Goal: Navigation & Orientation: Find specific page/section

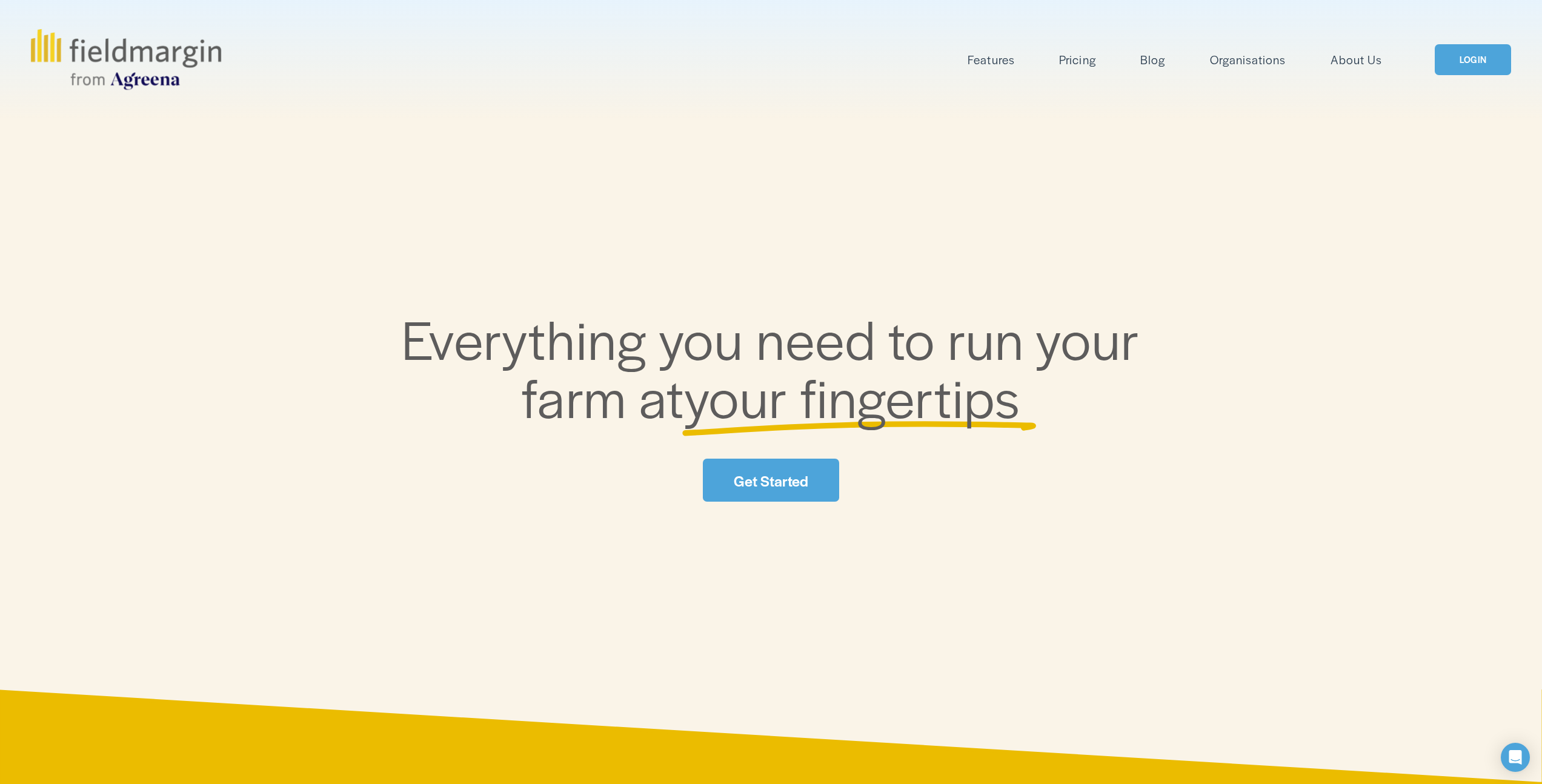
click at [1479, 58] on link "LOGIN" at bounding box center [1473, 60] width 77 height 31
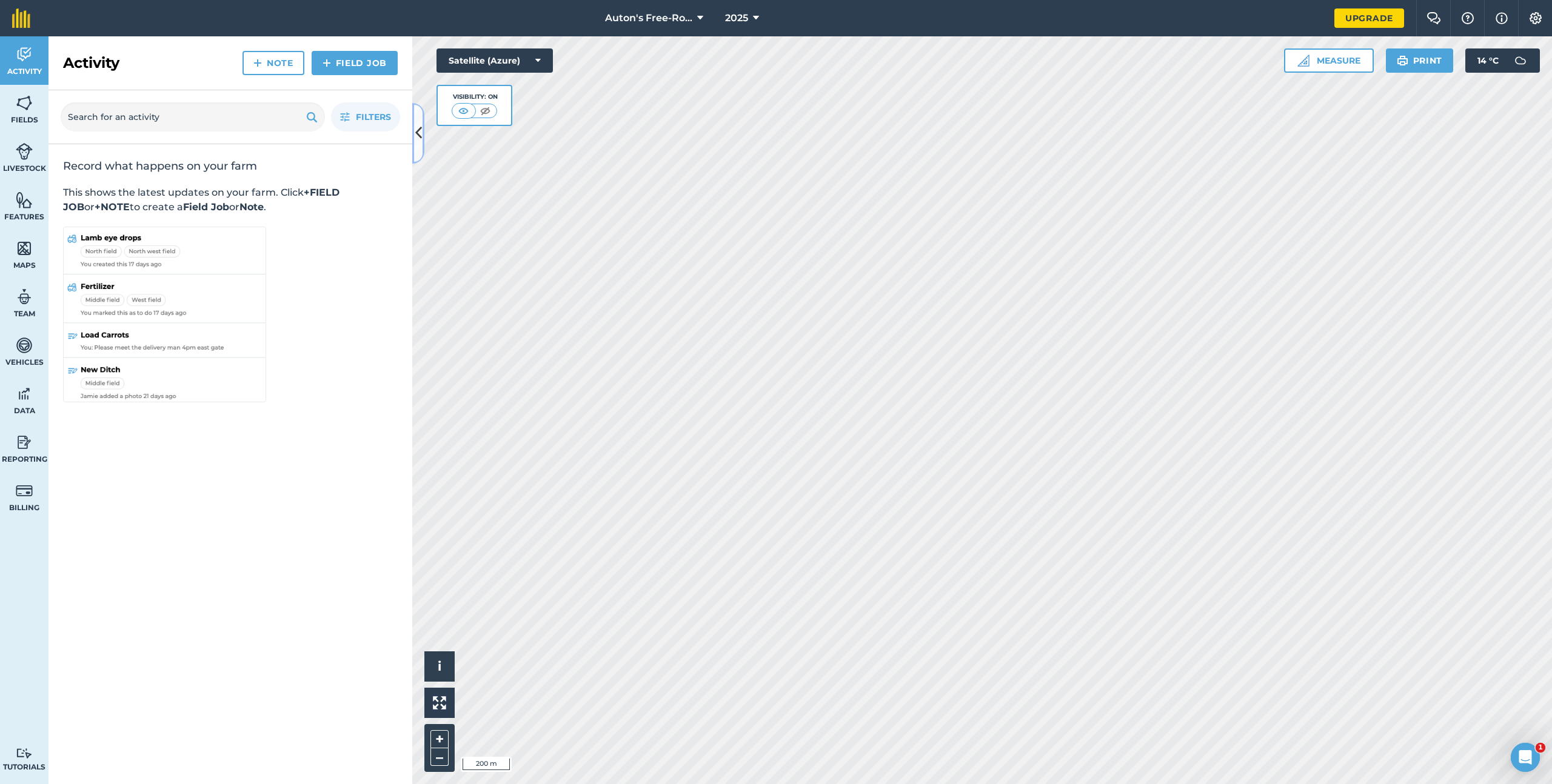
click at [419, 132] on icon at bounding box center [418, 133] width 7 height 22
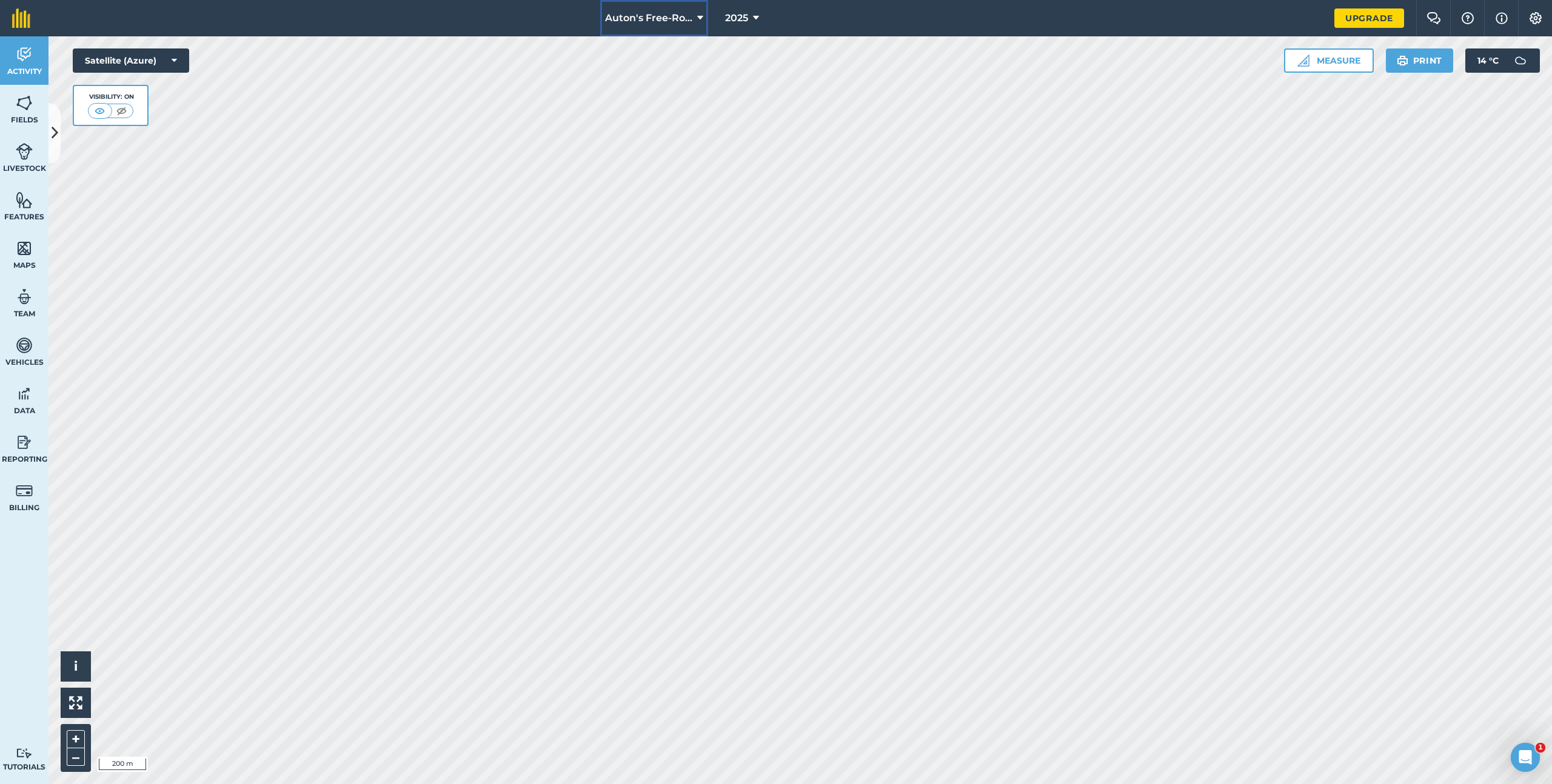
click at [671, 17] on span "Auton's Free-Roam Farm" at bounding box center [649, 18] width 87 height 15
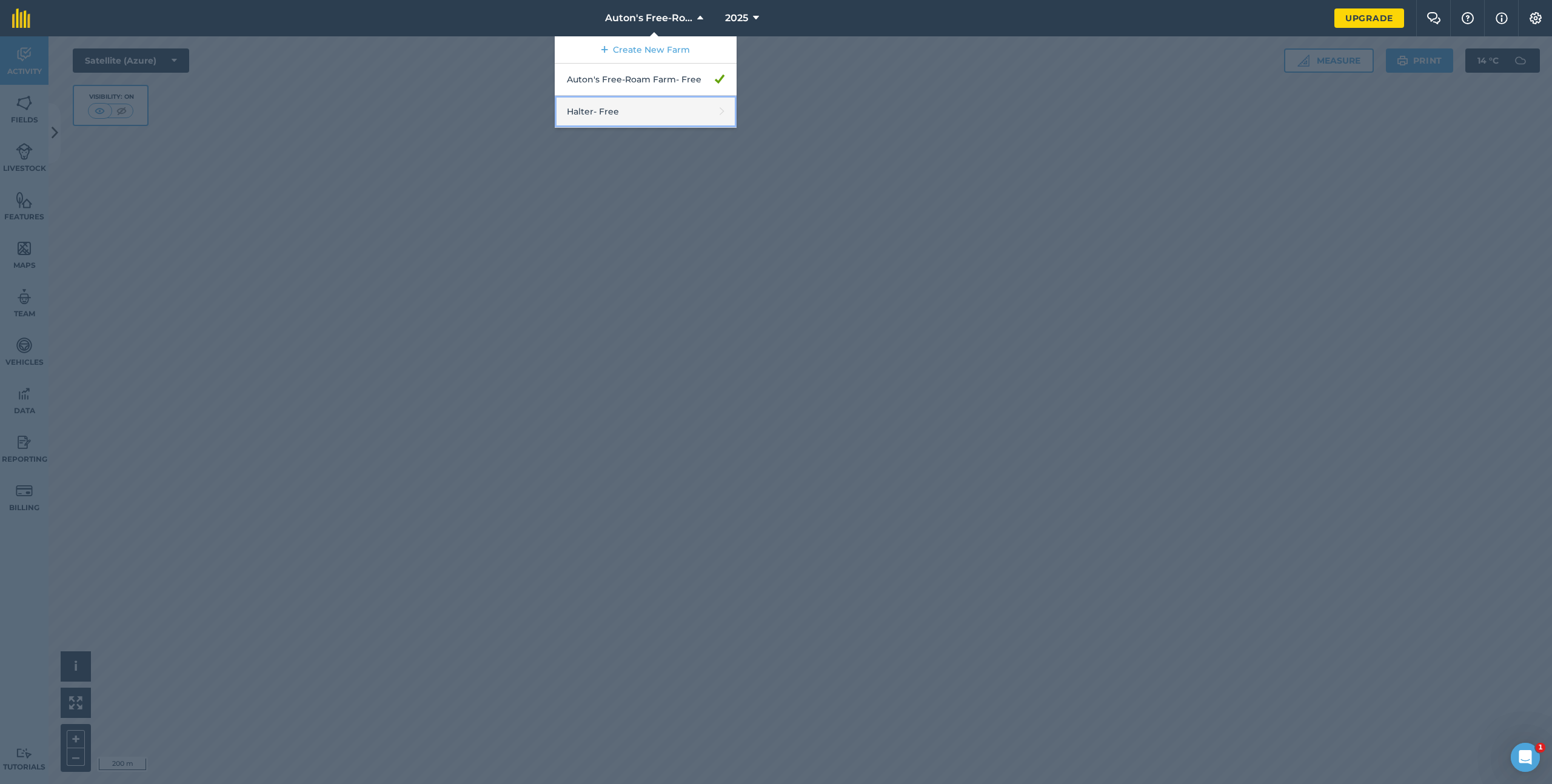
click at [639, 109] on link "Halter - Free" at bounding box center [645, 112] width 182 height 32
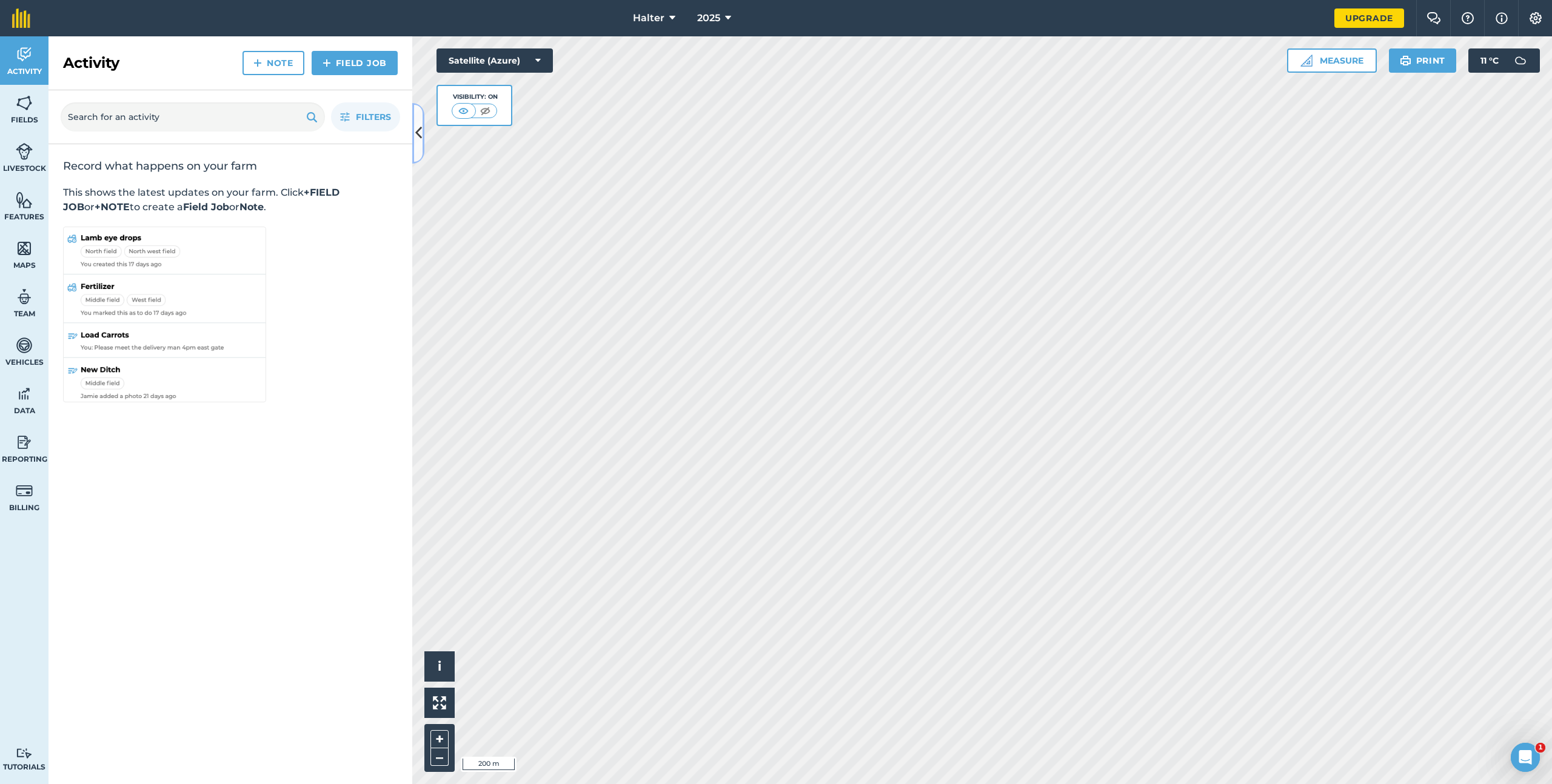
click at [419, 130] on icon at bounding box center [418, 133] width 7 height 22
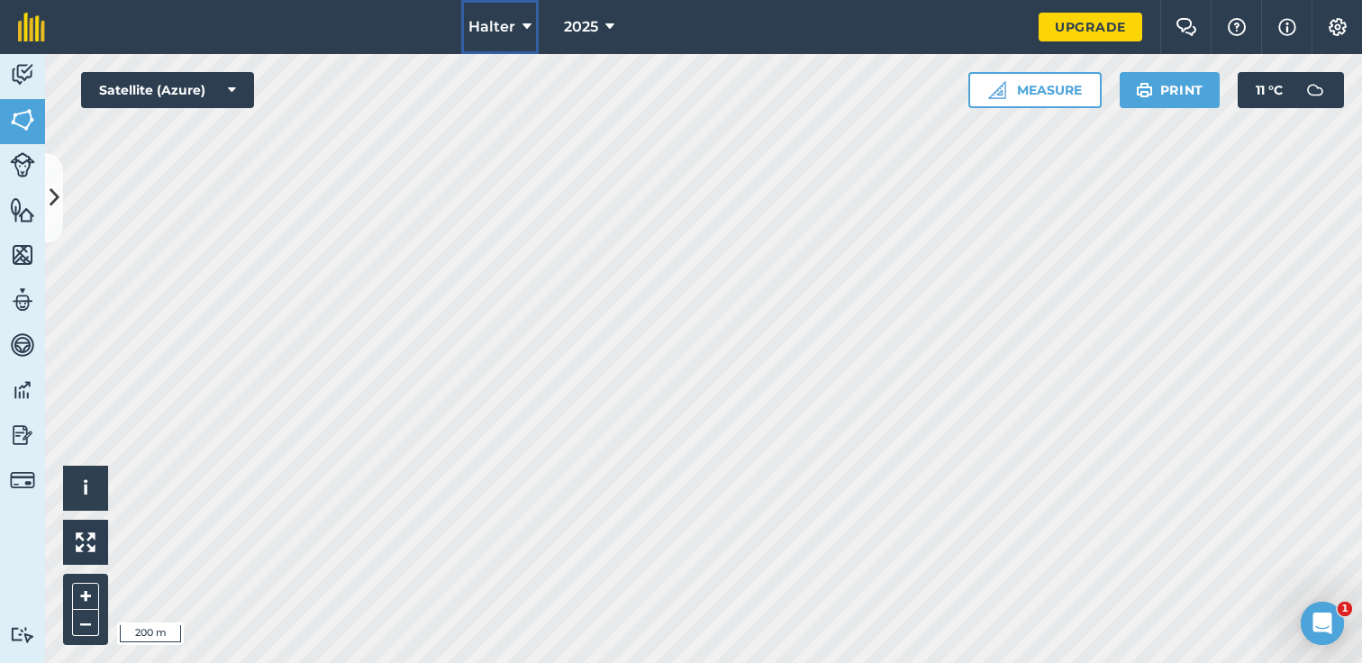
click at [511, 29] on span "Halter" at bounding box center [492, 27] width 47 height 22
click at [513, 32] on span "Halter" at bounding box center [492, 27] width 47 height 22
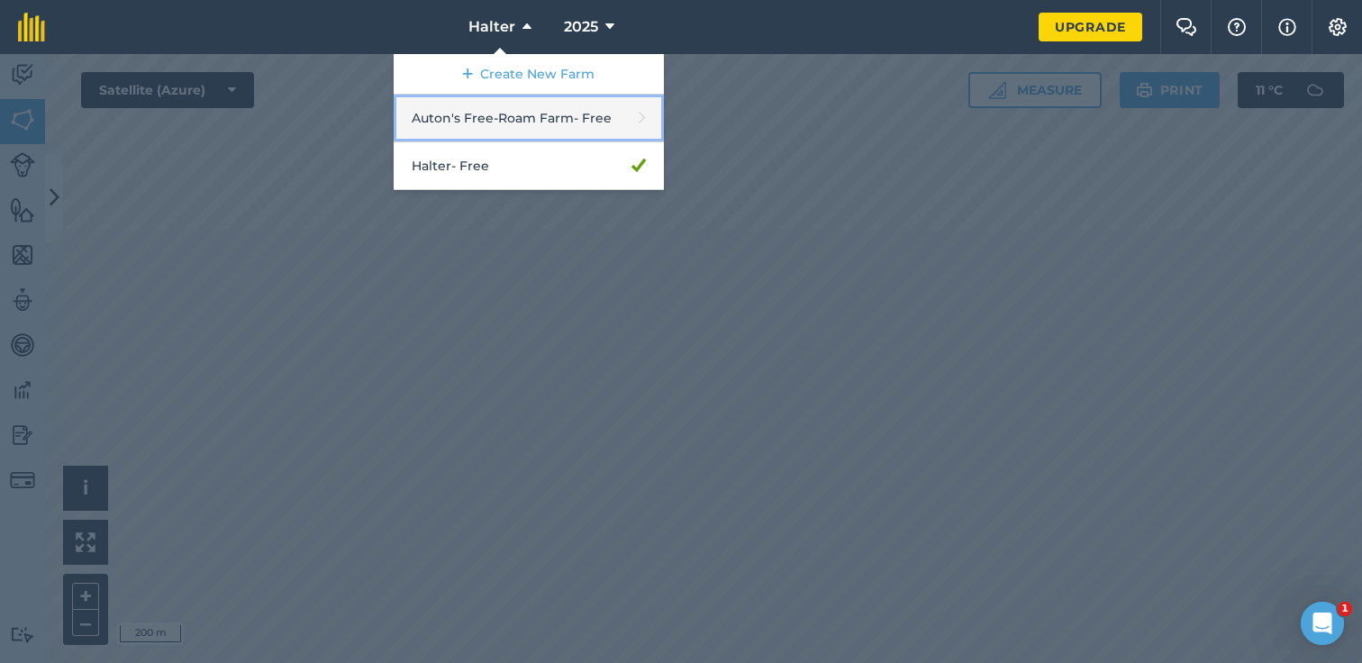
click at [507, 128] on link "Auton's Free-Roam Farm - Free" at bounding box center [529, 119] width 270 height 48
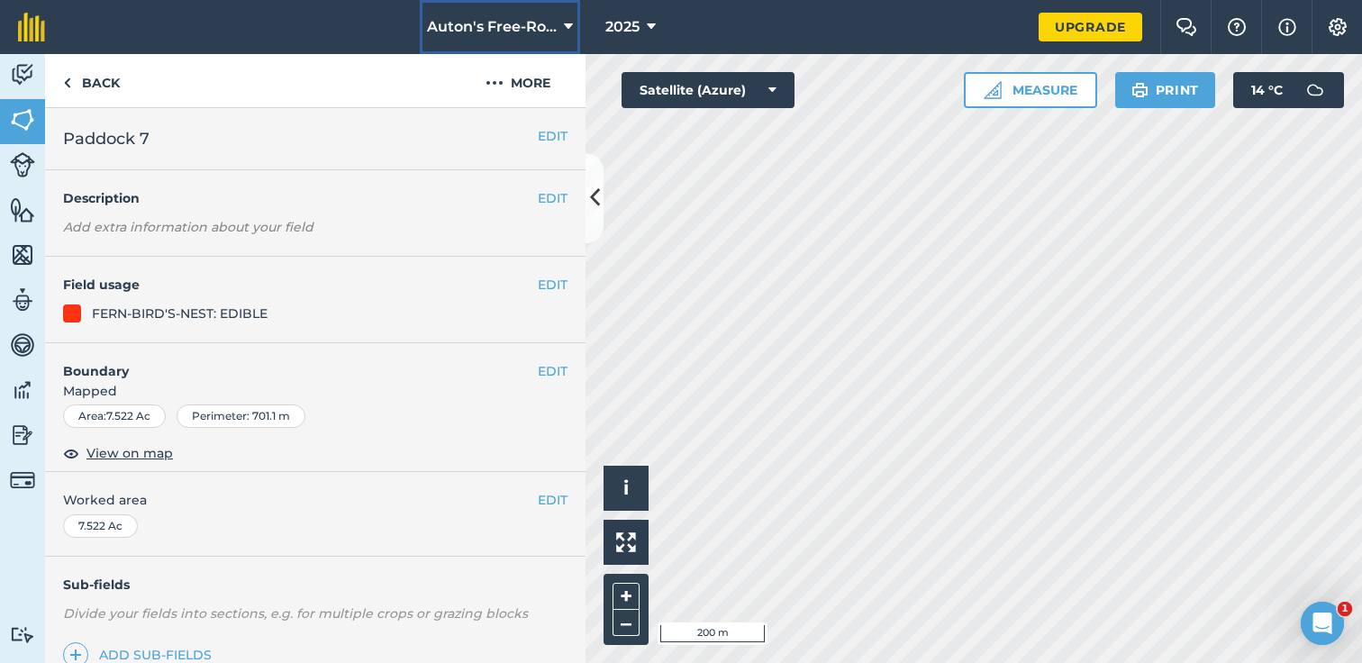
click at [518, 20] on span "Auton's Free-Roam Farm" at bounding box center [492, 27] width 130 height 22
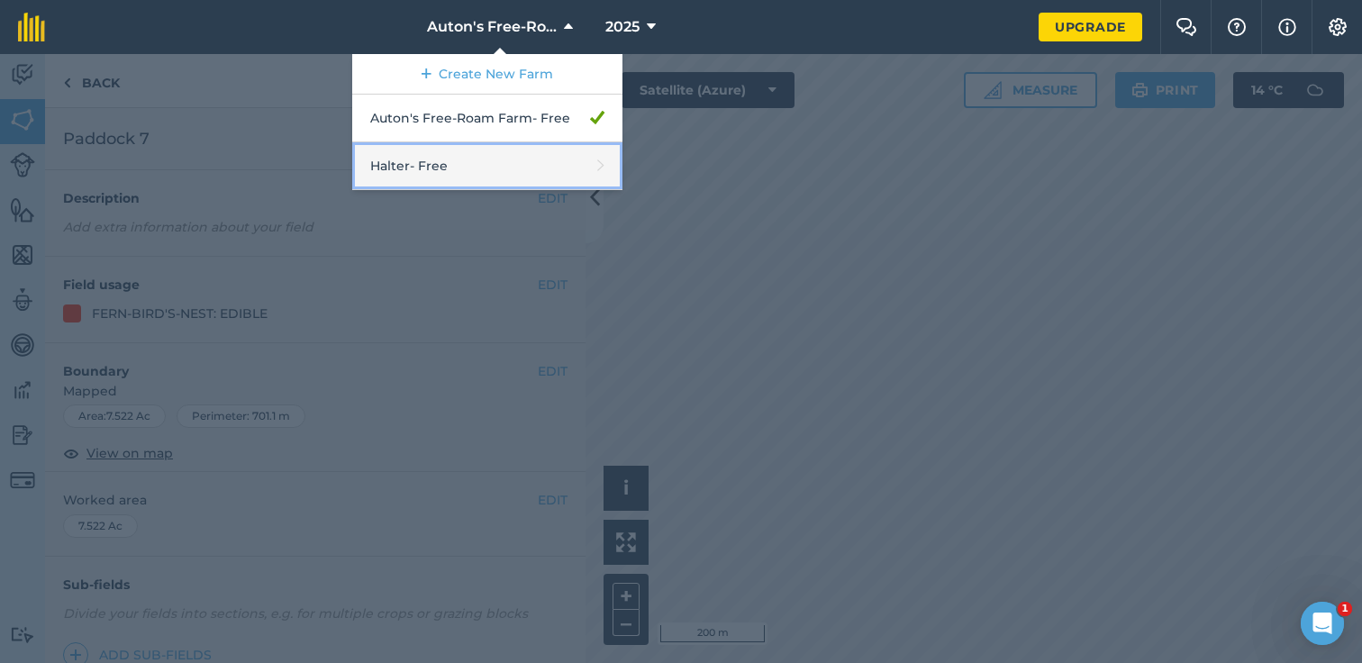
click at [471, 158] on link "Halter - Free" at bounding box center [487, 166] width 270 height 48
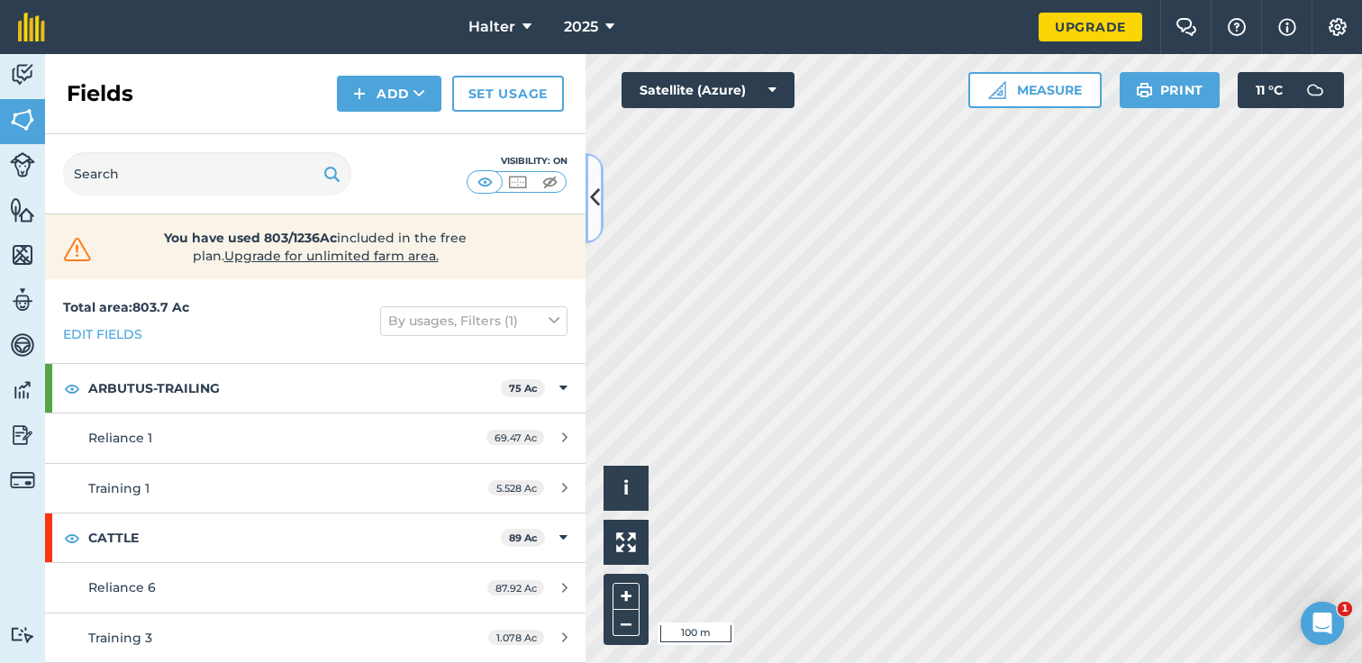
click at [599, 188] on button at bounding box center [595, 198] width 18 height 90
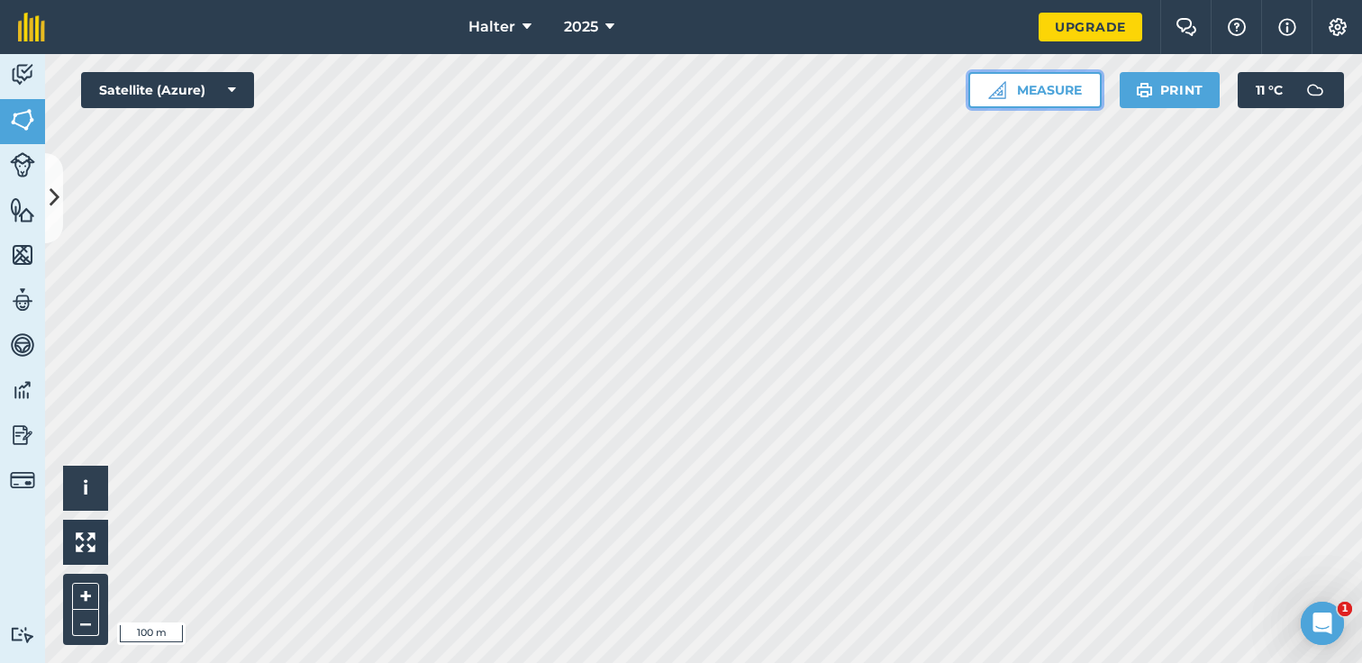
click at [1045, 85] on button "Measure" at bounding box center [1035, 90] width 133 height 36
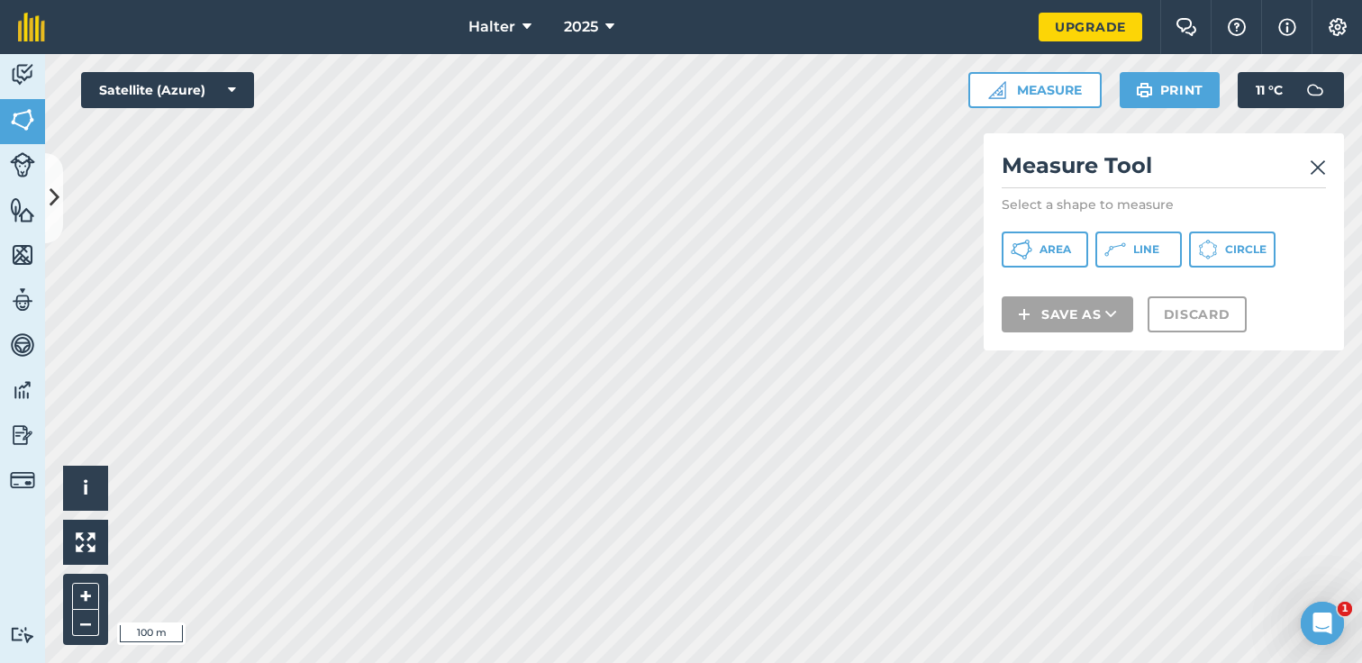
click at [1315, 158] on img at bounding box center [1318, 168] width 16 height 22
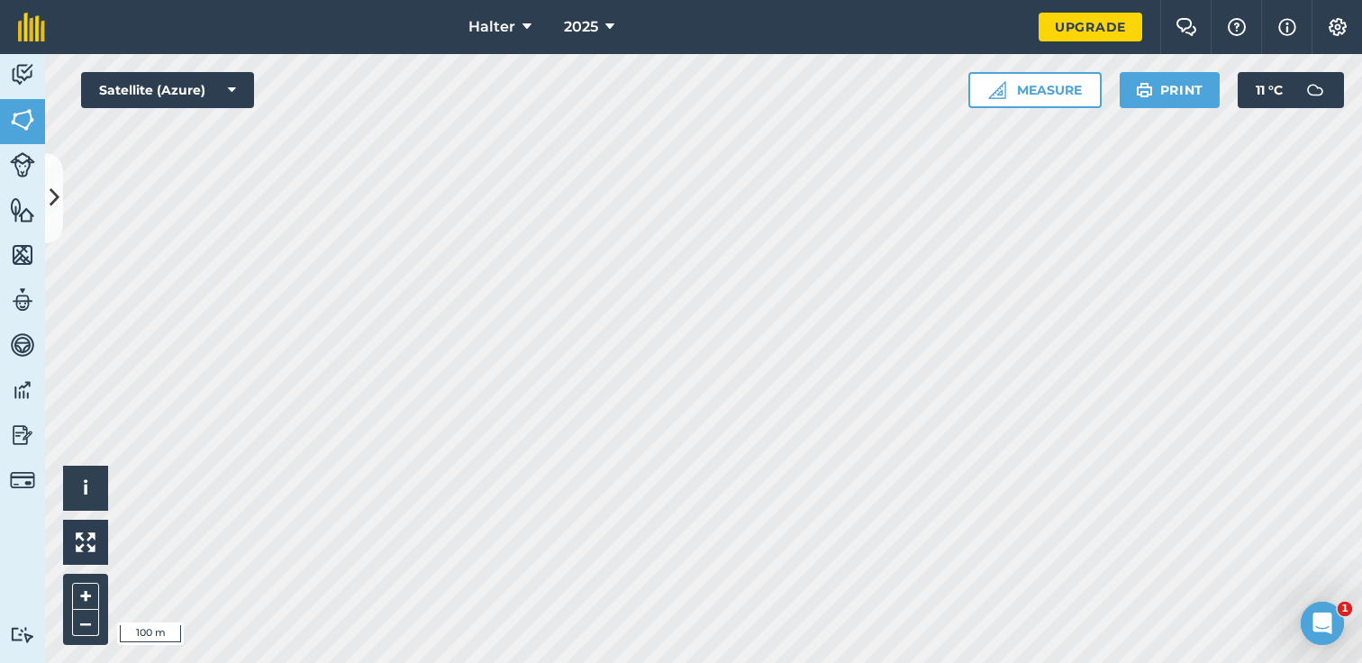
click at [1039, 103] on div "Hello i © 2025 TomTom, Microsoft 100 m + – Satellite (Azure) Measure Print 11 °…" at bounding box center [703, 358] width 1317 height 609
